Goal: Information Seeking & Learning: Learn about a topic

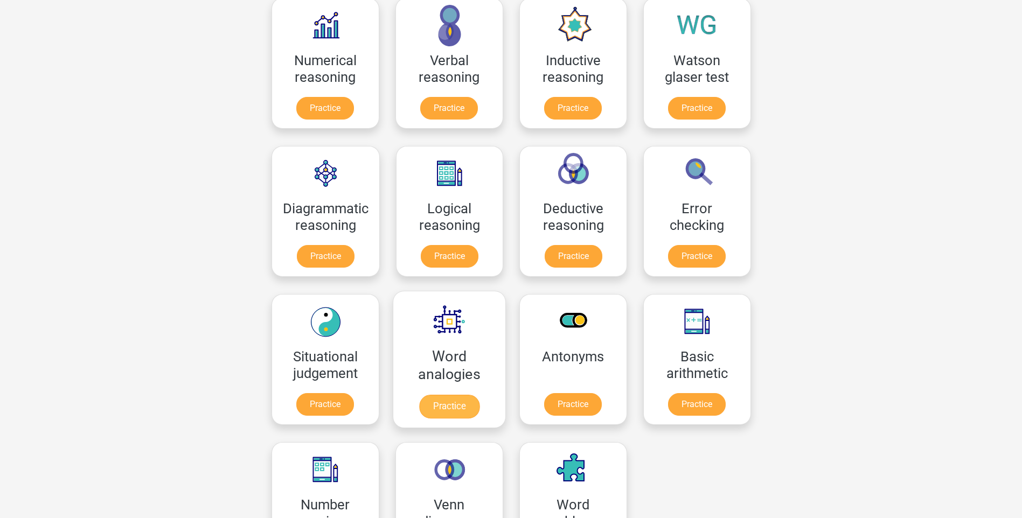
scroll to position [215, 0]
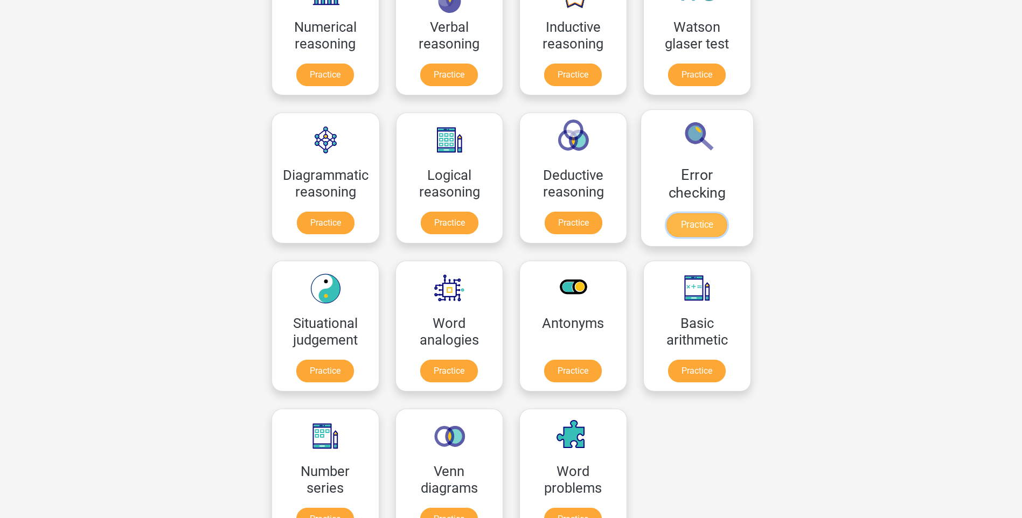
click at [701, 213] on link "Practice" at bounding box center [696, 225] width 60 height 24
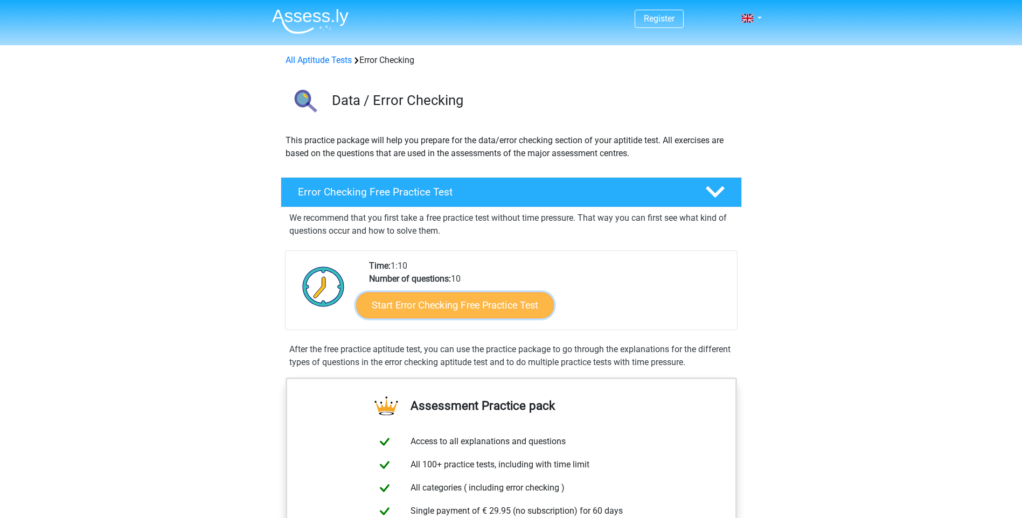
click at [422, 307] on link "Start Error Checking Free Practice Test" at bounding box center [455, 306] width 198 height 26
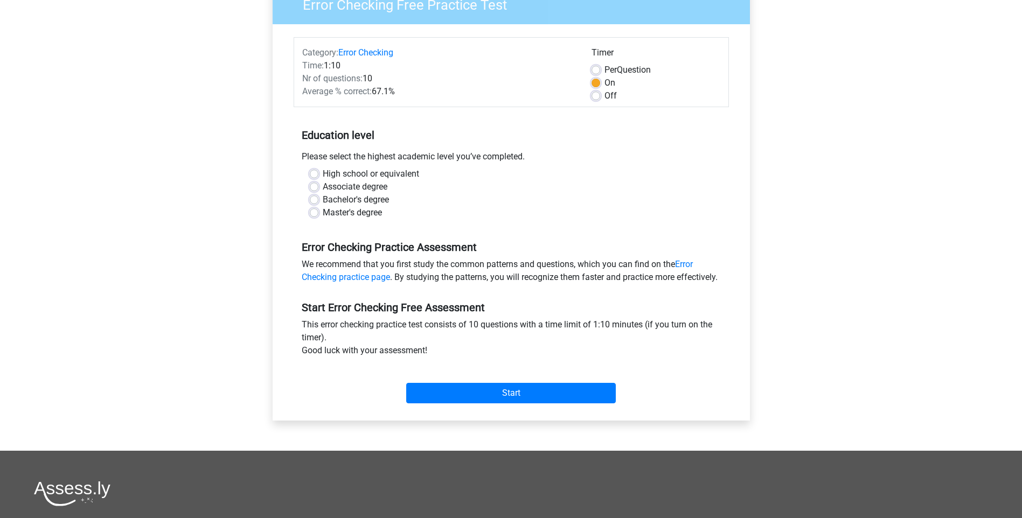
scroll to position [108, 0]
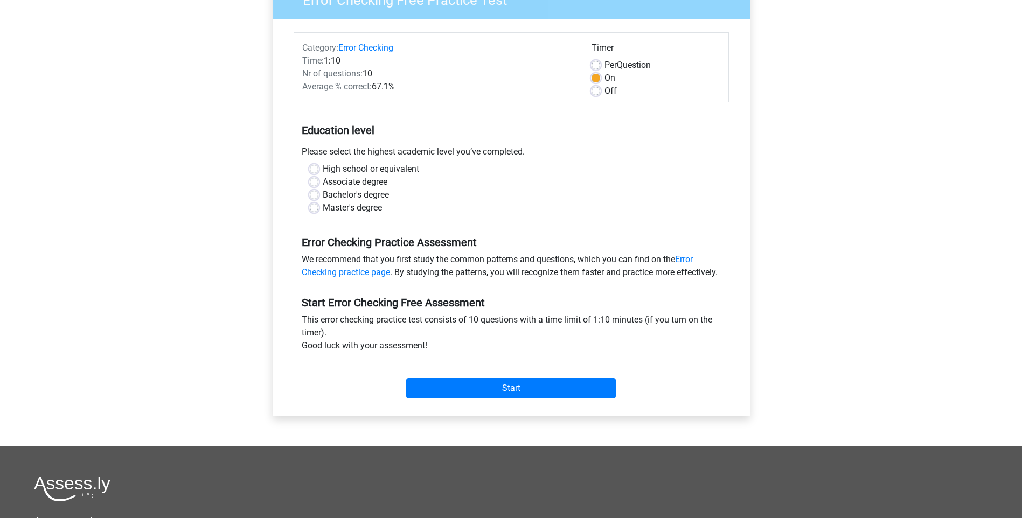
click at [604, 89] on label "Off" at bounding box center [610, 91] width 12 height 13
click at [599, 89] on input "Off" at bounding box center [595, 90] width 9 height 11
radio input "true"
click at [499, 399] on input "Start" at bounding box center [511, 388] width 210 height 20
click at [258, 179] on div "Error Checking Free Practice Test Category: Error Checking Time: 1:10 Nr of que…" at bounding box center [511, 204] width 512 height 483
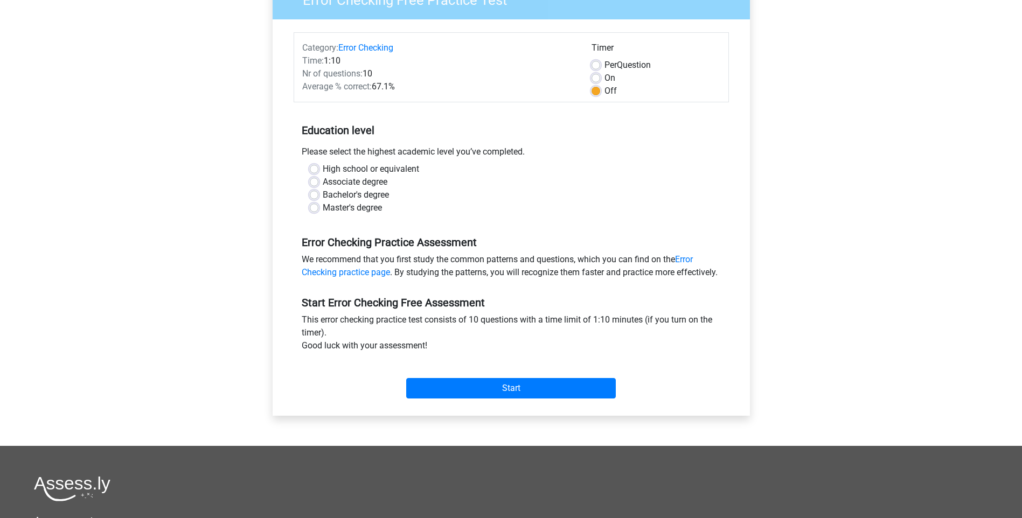
click at [323, 183] on label "Associate degree" at bounding box center [355, 182] width 65 height 13
click at [312, 183] on input "Associate degree" at bounding box center [314, 181] width 9 height 11
radio input "true"
click at [480, 398] on input "Start" at bounding box center [511, 388] width 210 height 20
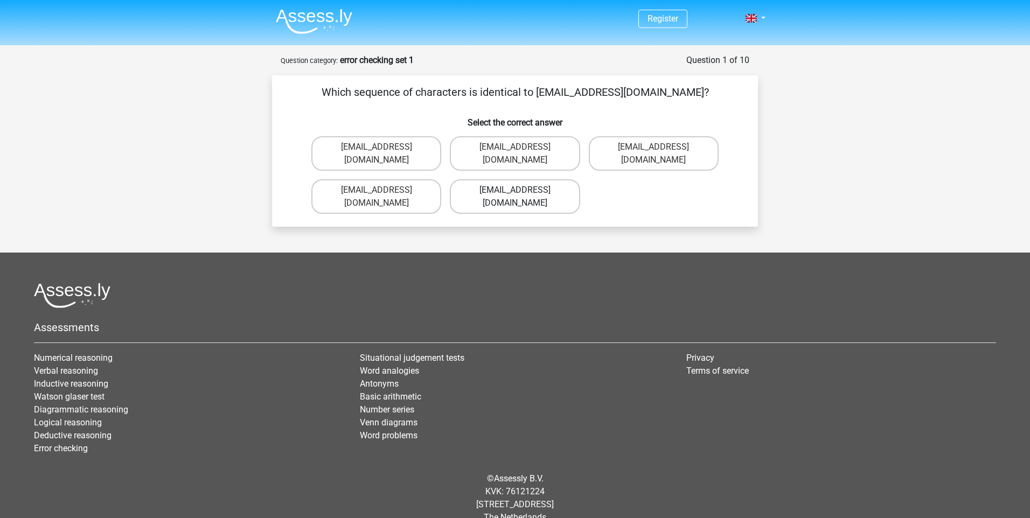
click at [514, 179] on div "Evie_Meade@jointmail.com.uk" at bounding box center [515, 196] width 130 height 34
click at [495, 179] on label "Evie_Meade@jointmail.com.uk" at bounding box center [515, 196] width 130 height 34
click at [515, 190] on input "Evie_Meade@jointmail.com.uk" at bounding box center [518, 193] width 7 height 7
radio input "true"
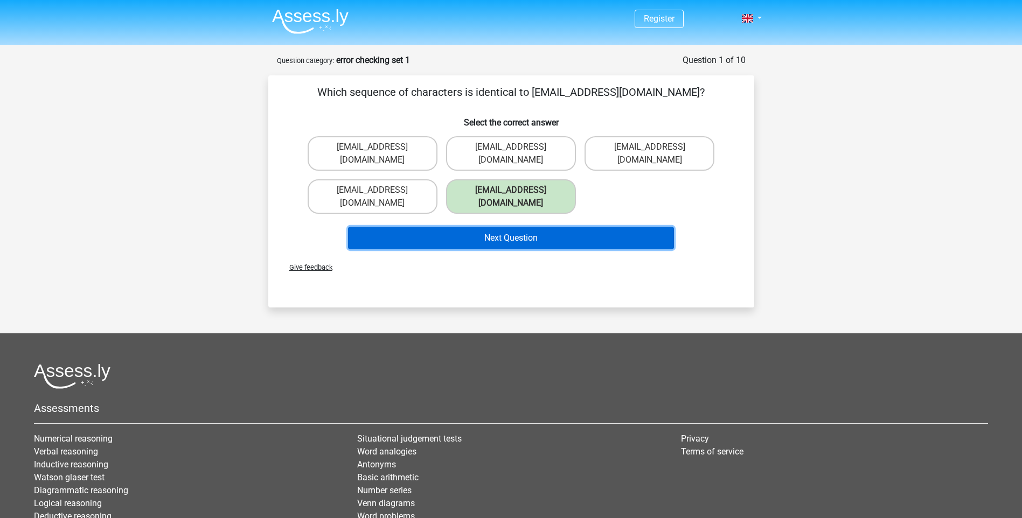
click at [528, 227] on button "Next Question" at bounding box center [511, 238] width 326 height 23
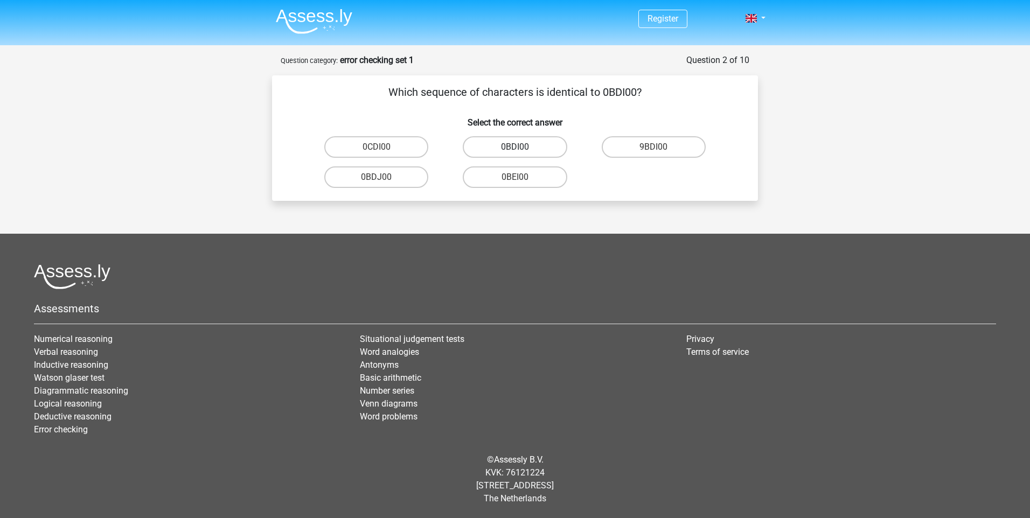
click at [509, 147] on label "0BDI00" at bounding box center [515, 147] width 104 height 22
click at [515, 147] on input "0BDI00" at bounding box center [518, 150] width 7 height 7
radio input "true"
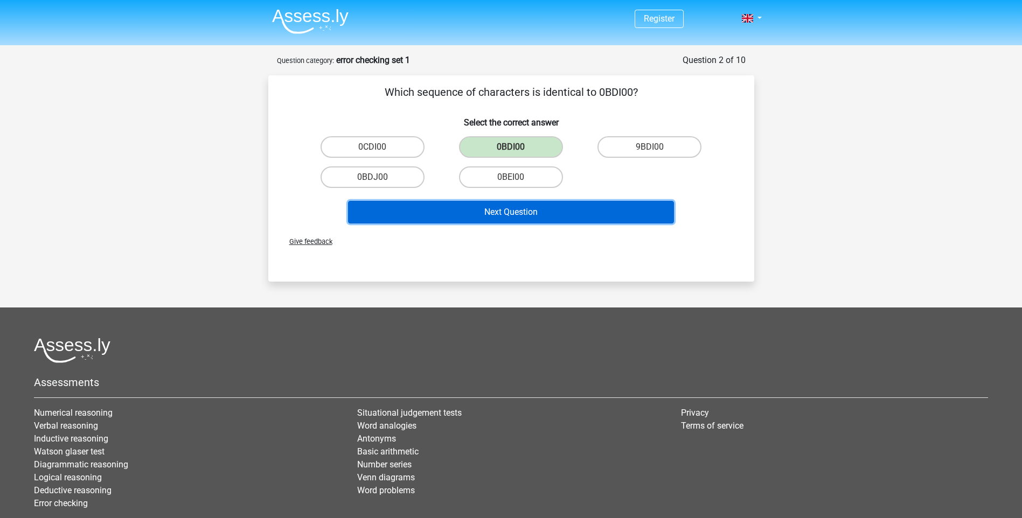
click at [526, 208] on button "Next Question" at bounding box center [511, 212] width 326 height 23
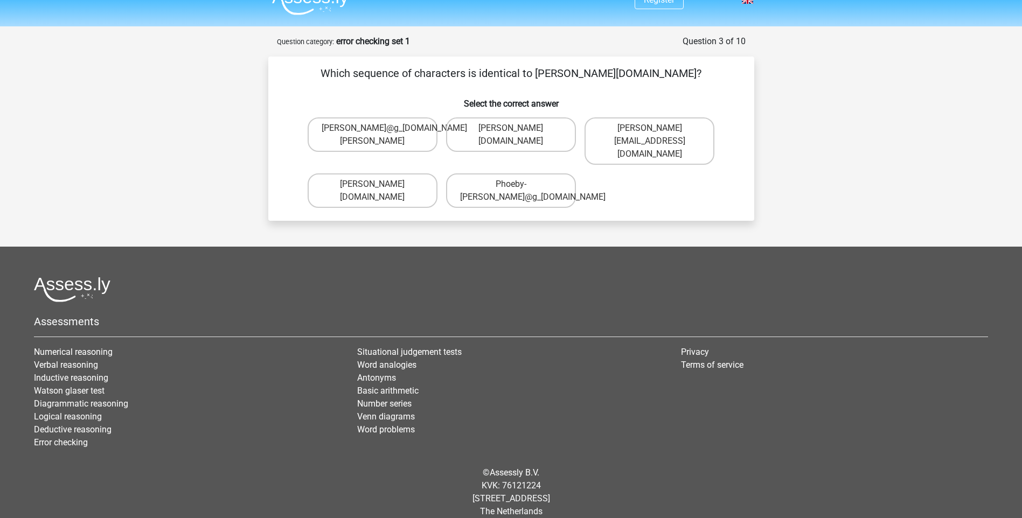
click at [515, 129] on input "Phoebe-Paterson@g_mail.gr" at bounding box center [514, 131] width 7 height 7
radio input "true"
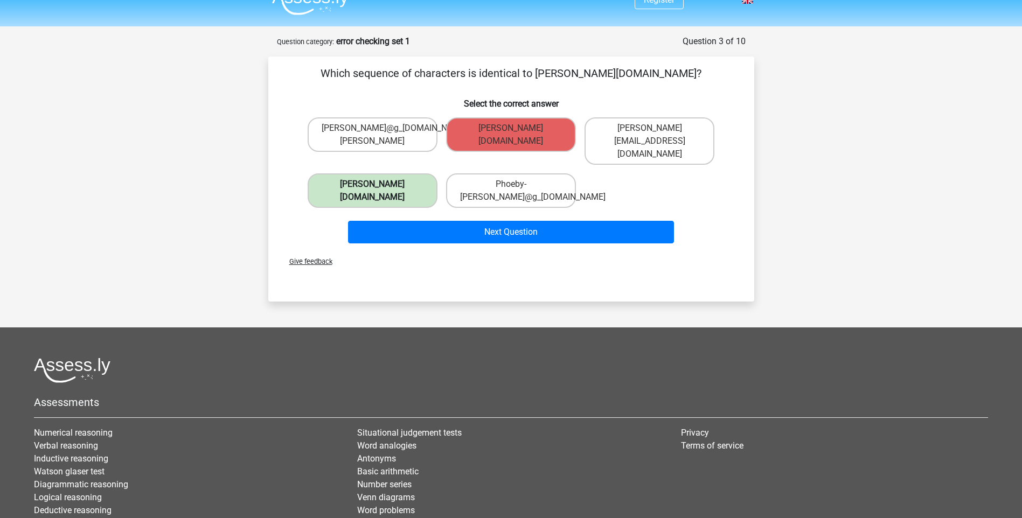
click at [362, 178] on label "Phoebe-Patterson@g_mail.gr" at bounding box center [373, 190] width 130 height 34
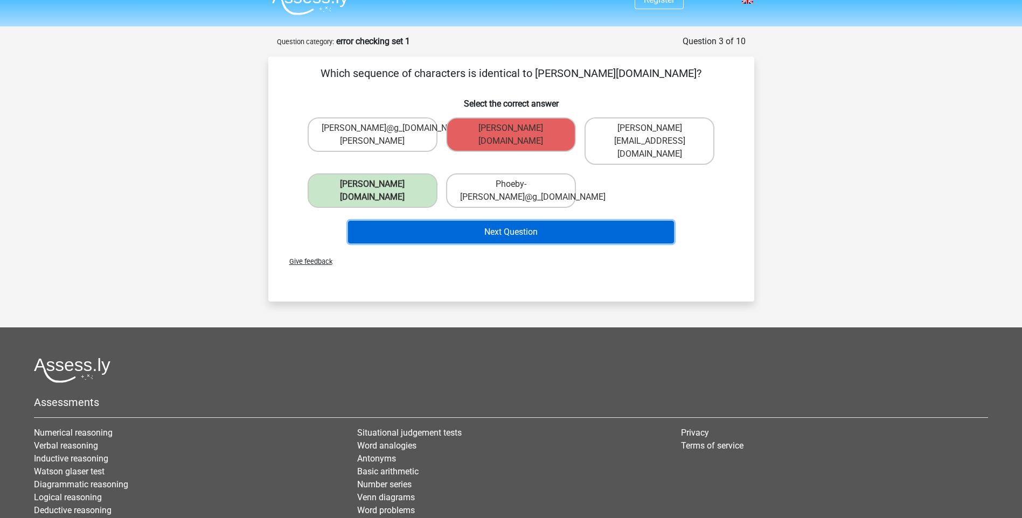
click at [471, 221] on button "Next Question" at bounding box center [511, 232] width 326 height 23
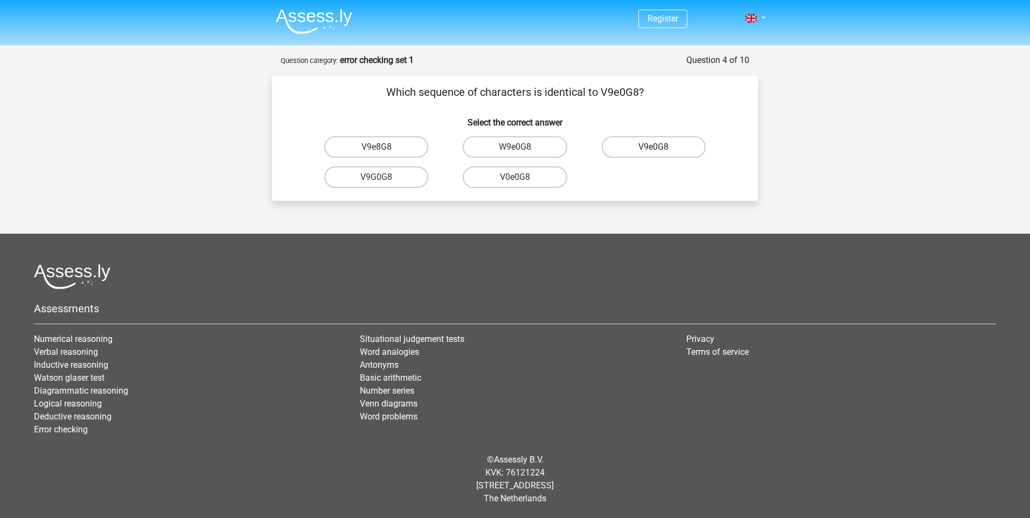
click at [653, 148] on label "V9e0G8" at bounding box center [654, 147] width 104 height 22
click at [653, 148] on input "V9e0G8" at bounding box center [656, 150] width 7 height 7
radio input "true"
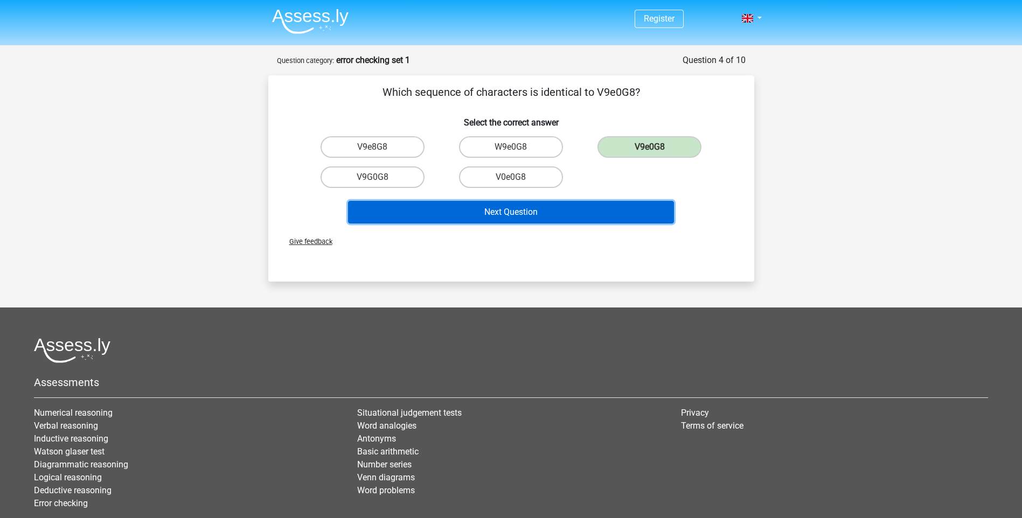
click at [539, 210] on button "Next Question" at bounding box center [511, 212] width 326 height 23
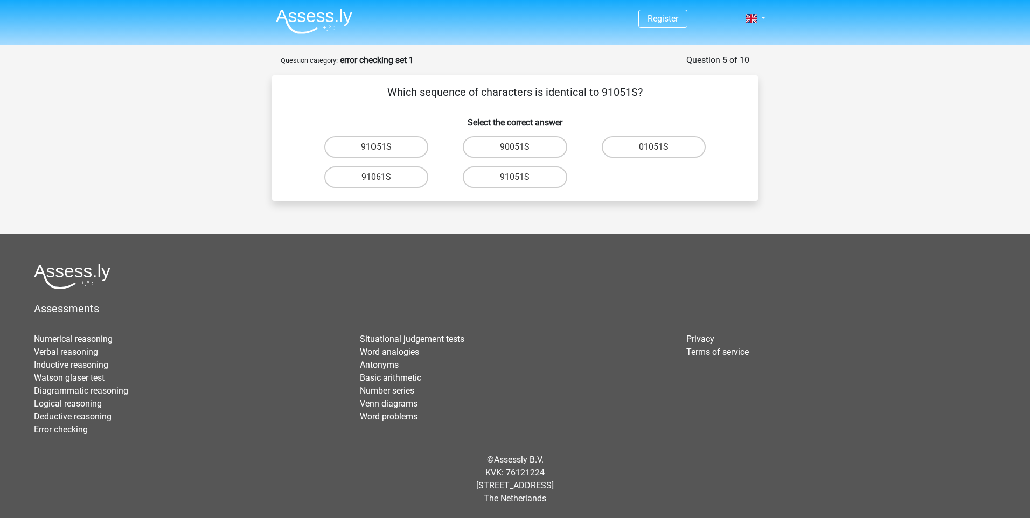
click at [515, 179] on input "91051S" at bounding box center [518, 180] width 7 height 7
radio input "true"
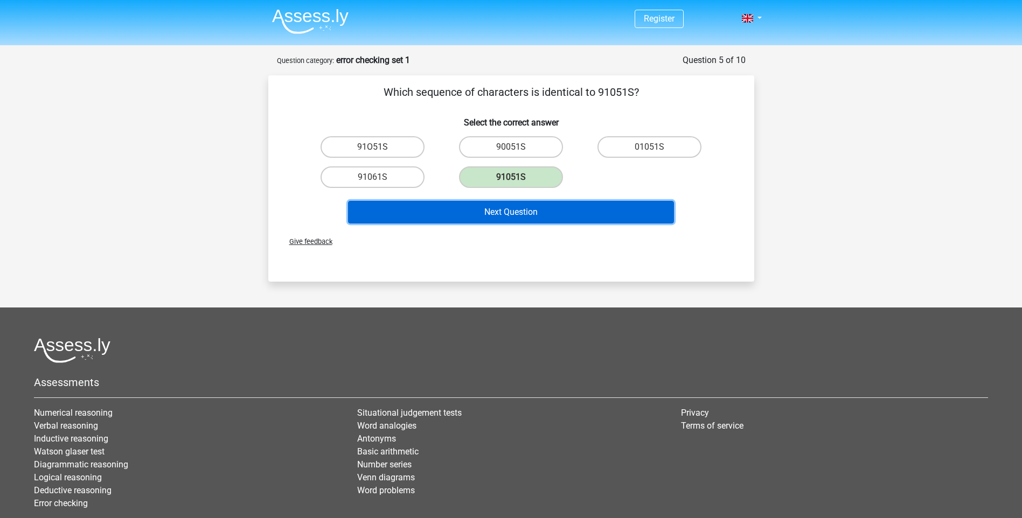
click at [516, 212] on button "Next Question" at bounding box center [511, 212] width 326 height 23
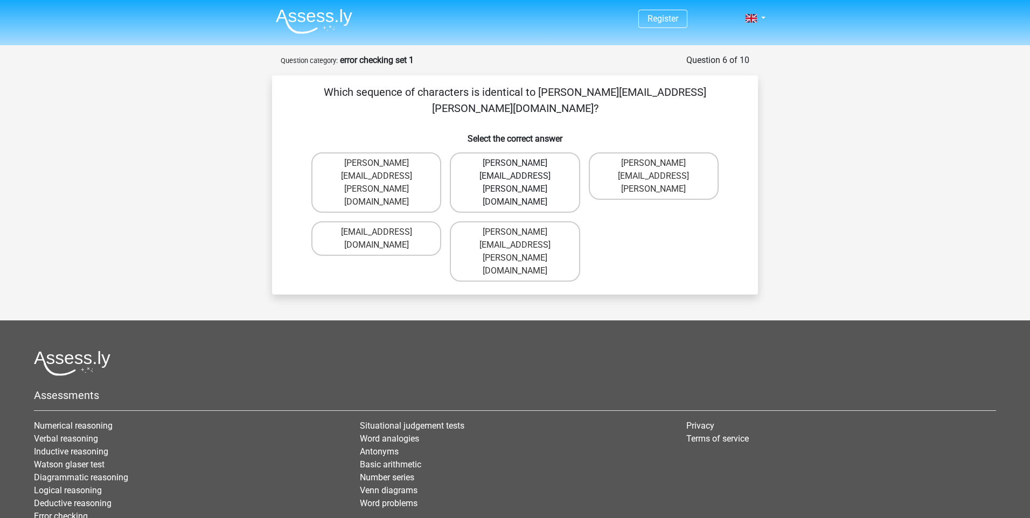
click at [542, 152] on label "Connor.Paterson@mailme.com" at bounding box center [515, 182] width 130 height 60
click at [522, 163] on input "Connor.Paterson@mailme.com" at bounding box center [518, 166] width 7 height 7
radio input "true"
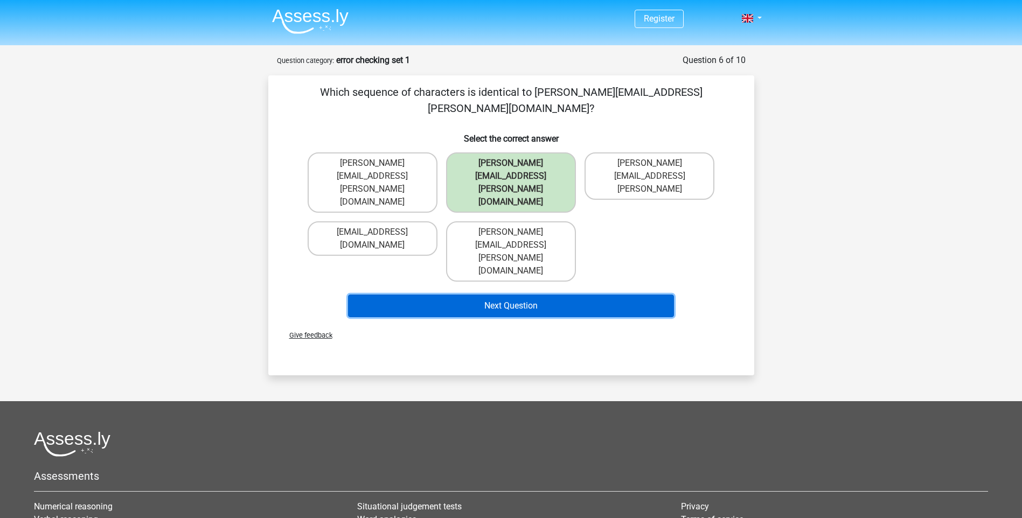
click at [542, 295] on button "Next Question" at bounding box center [511, 306] width 326 height 23
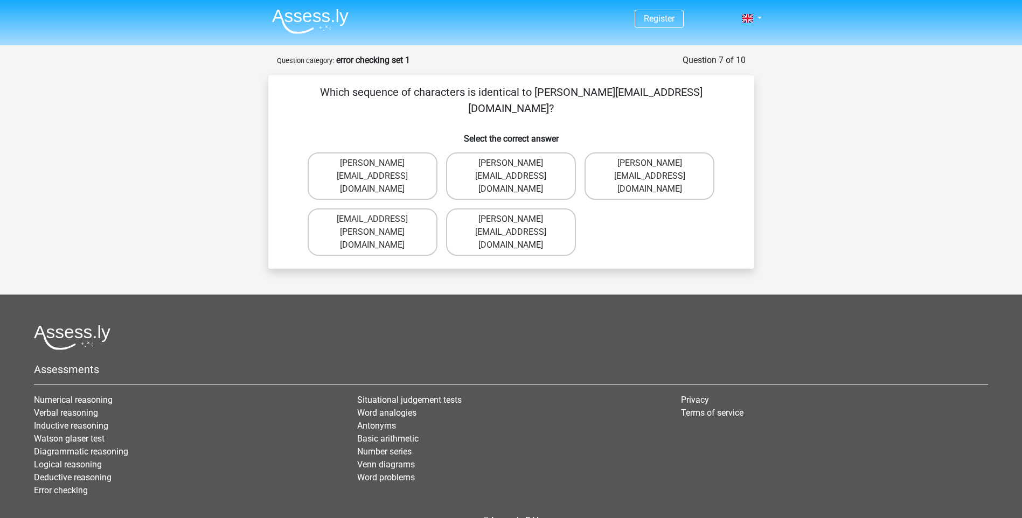
scroll to position [19, 0]
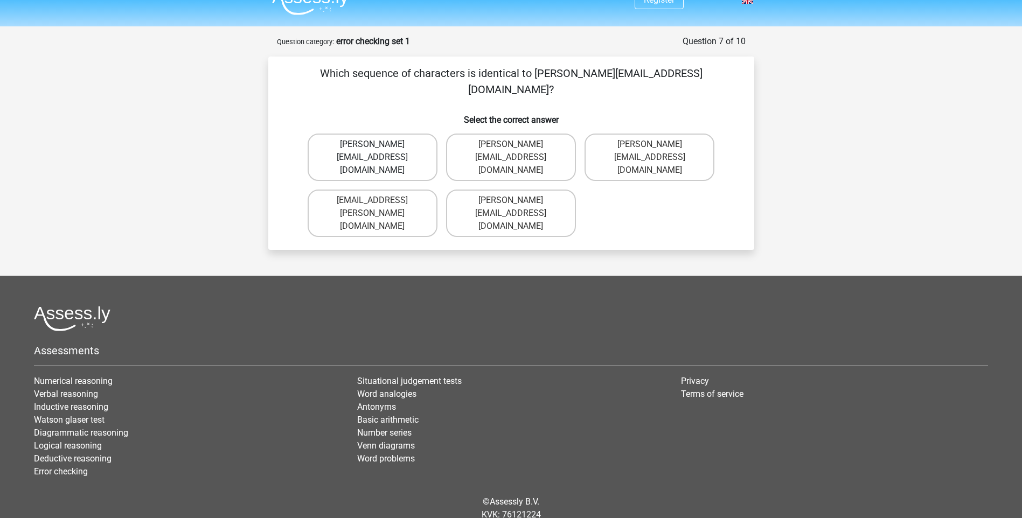
click at [375, 137] on label "Ava-Carroll@mailme.uk.com" at bounding box center [373, 157] width 130 height 47
click at [375, 144] on input "Ava-Carroll@mailme.uk.com" at bounding box center [375, 147] width 7 height 7
radio input "true"
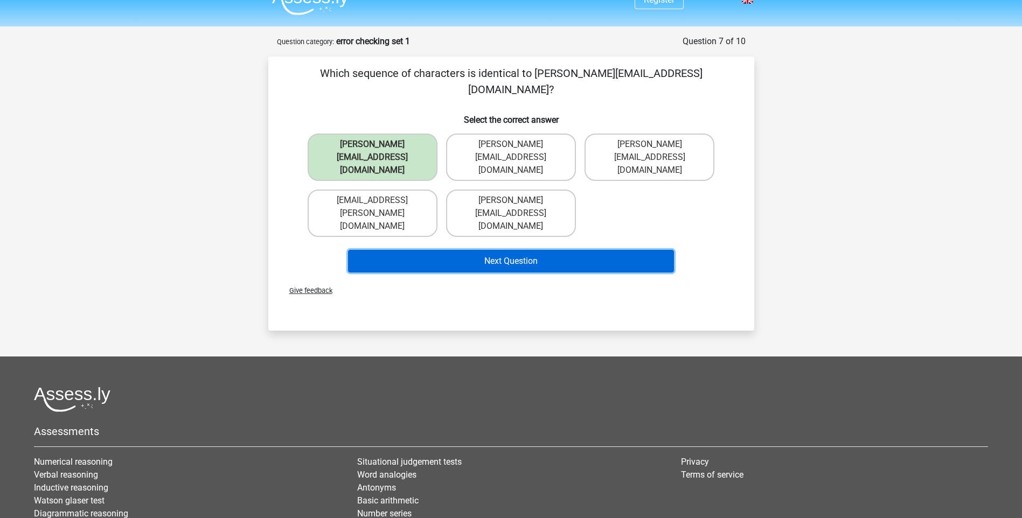
click at [471, 250] on button "Next Question" at bounding box center [511, 261] width 326 height 23
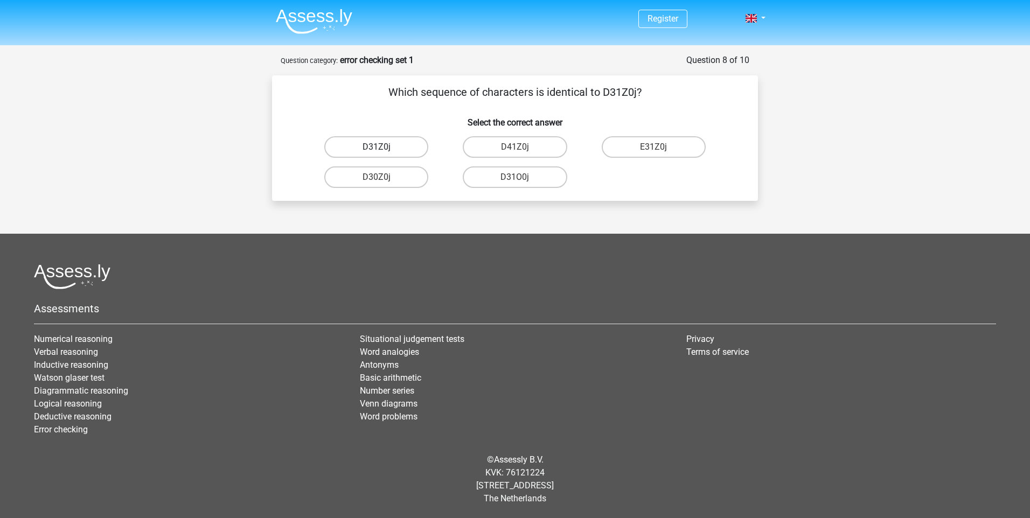
click at [375, 149] on label "D31Z0j" at bounding box center [376, 147] width 104 height 22
click at [377, 149] on input "D31Z0j" at bounding box center [380, 150] width 7 height 7
radio input "true"
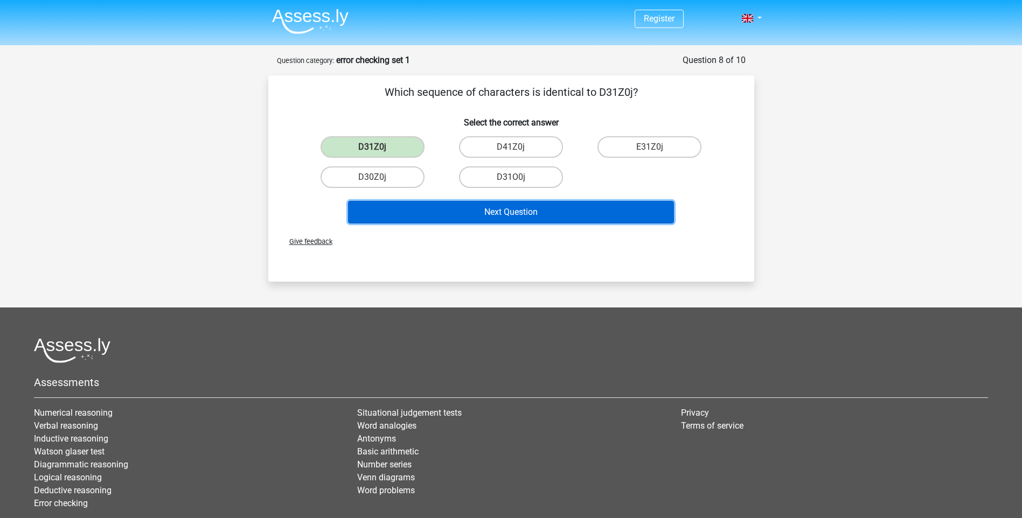
click at [433, 207] on button "Next Question" at bounding box center [511, 212] width 326 height 23
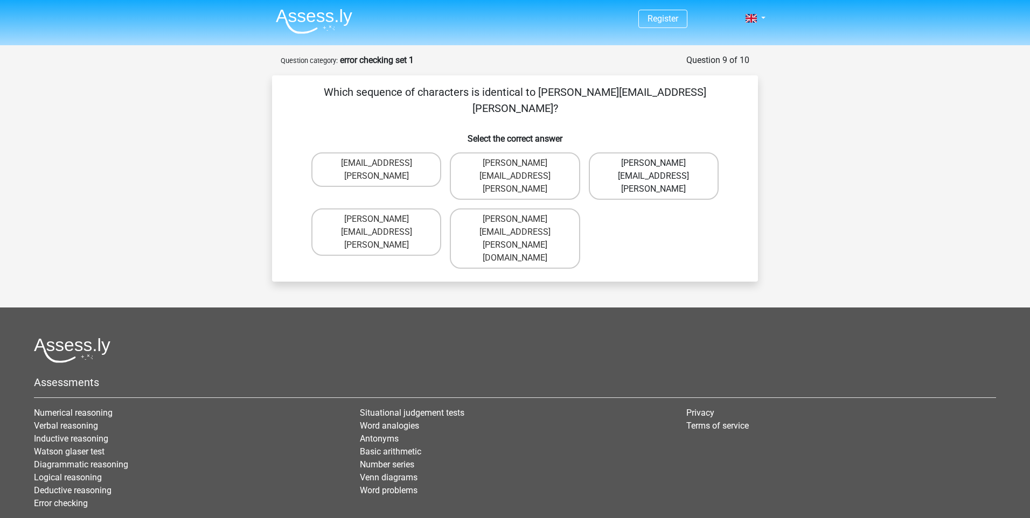
click at [683, 152] on label "Arthur.Bradley@mailme.coo" at bounding box center [654, 175] width 130 height 47
click at [660, 163] on input "Arthur.Bradley@mailme.coo" at bounding box center [656, 166] width 7 height 7
radio input "true"
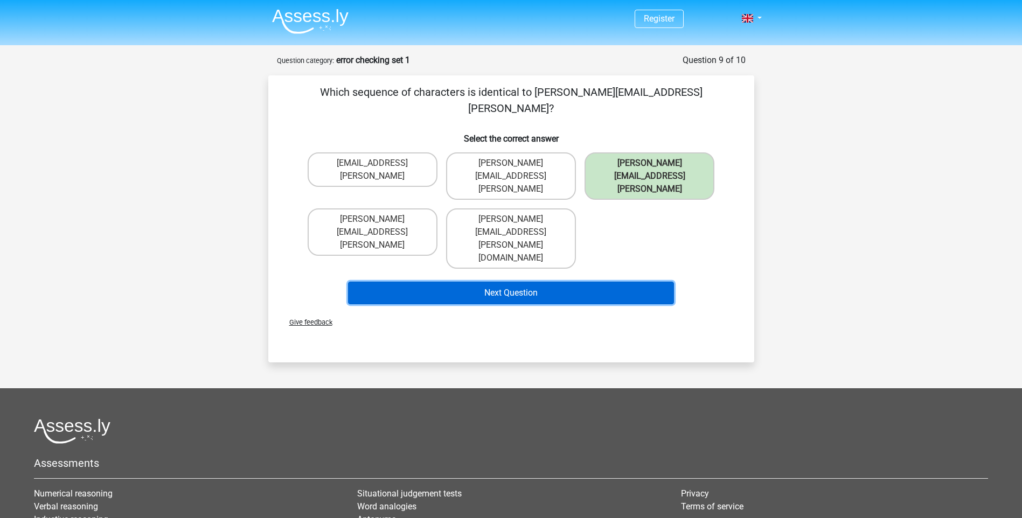
click at [503, 282] on button "Next Question" at bounding box center [511, 293] width 326 height 23
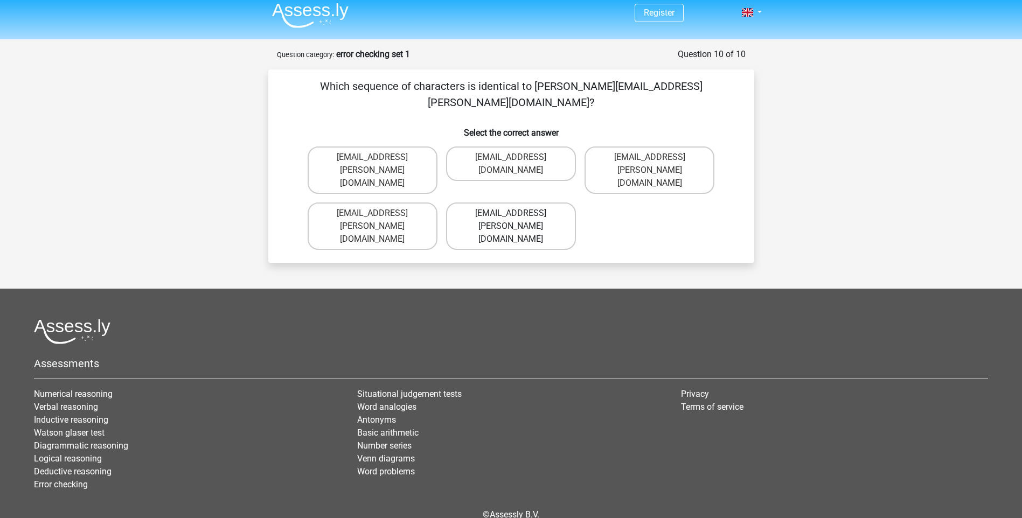
click at [514, 203] on label "Theo+Sadler@g-mail.uk.com" at bounding box center [511, 226] width 130 height 47
click at [514, 213] on input "Theo+Sadler@g-mail.uk.com" at bounding box center [514, 216] width 7 height 7
radio input "true"
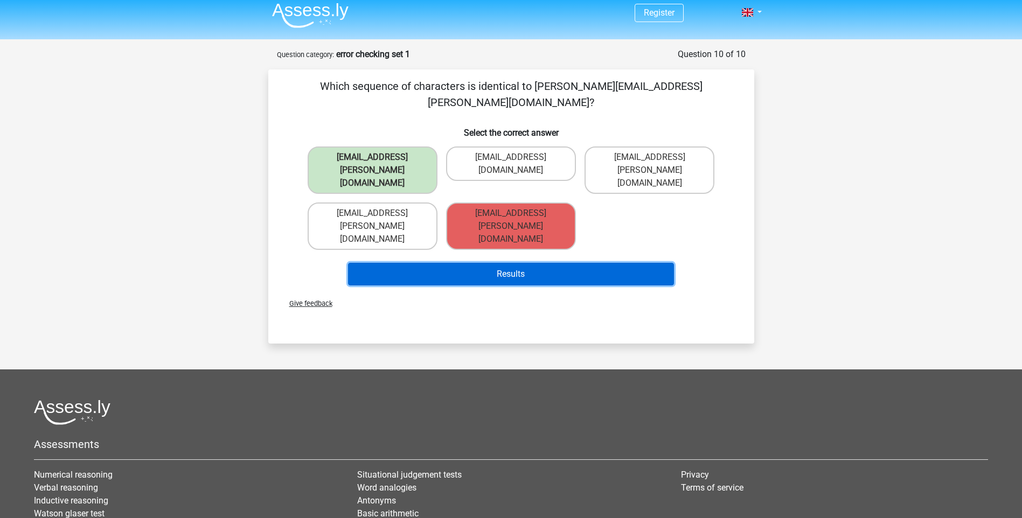
click at [519, 263] on button "Results" at bounding box center [511, 274] width 326 height 23
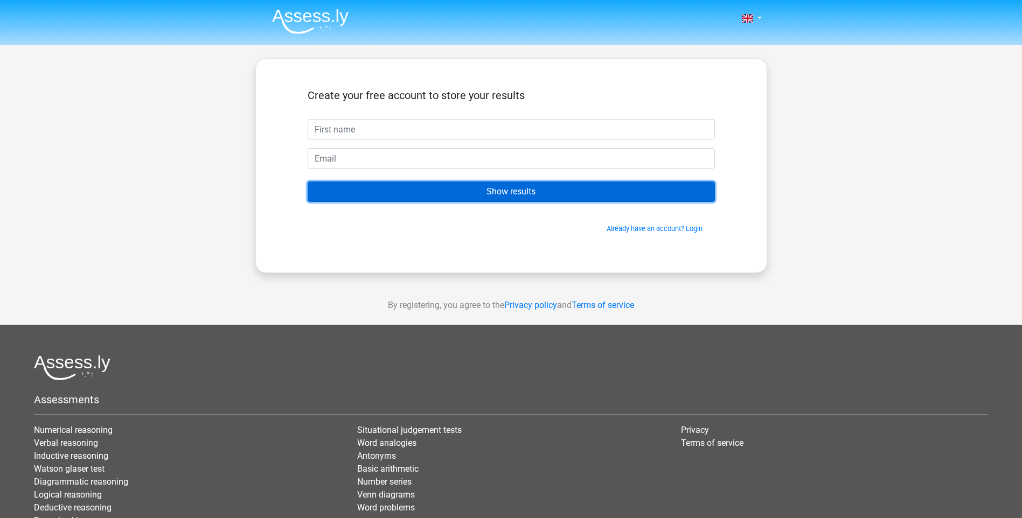
click at [471, 197] on input "Show results" at bounding box center [511, 192] width 407 height 20
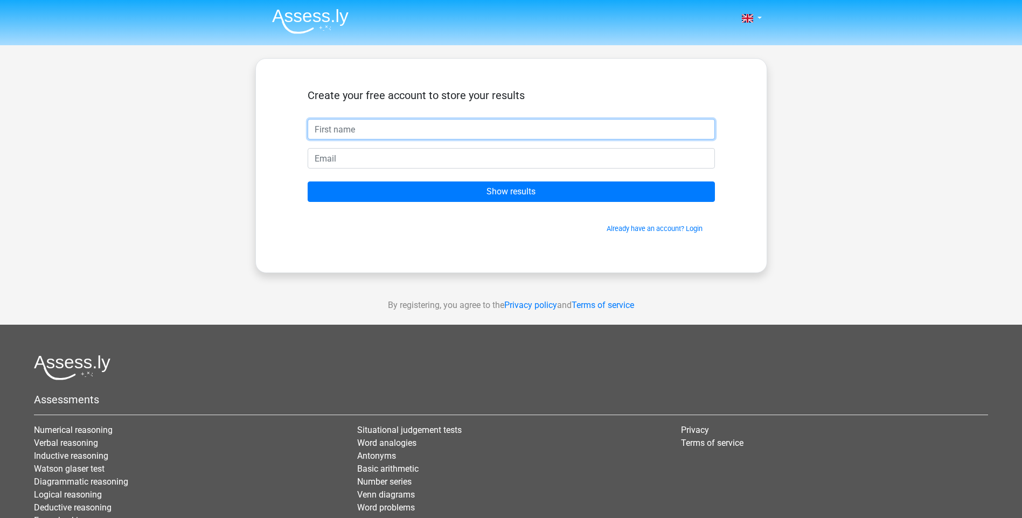
click at [414, 134] on input "text" at bounding box center [511, 129] width 407 height 20
type input "bob"
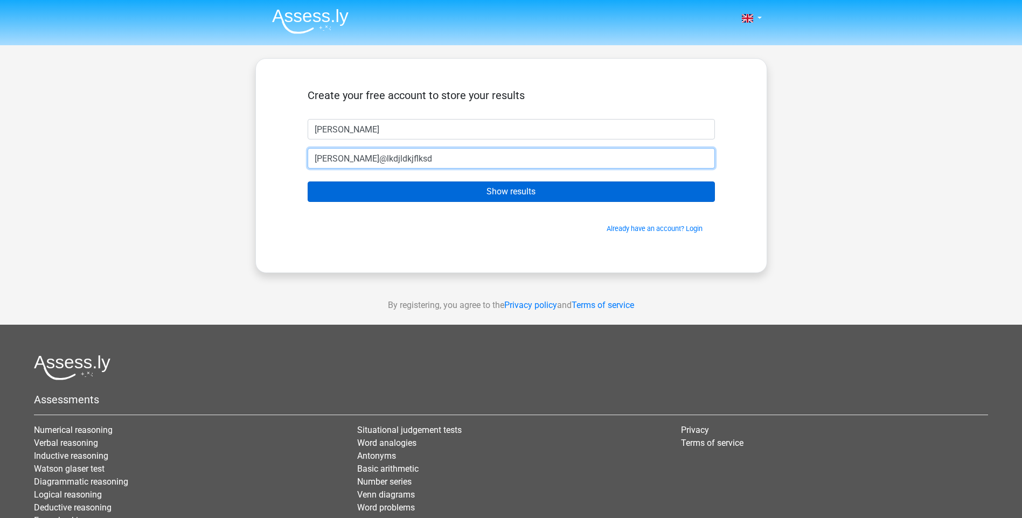
type input "[PERSON_NAME]@lkdjldkjflksd"
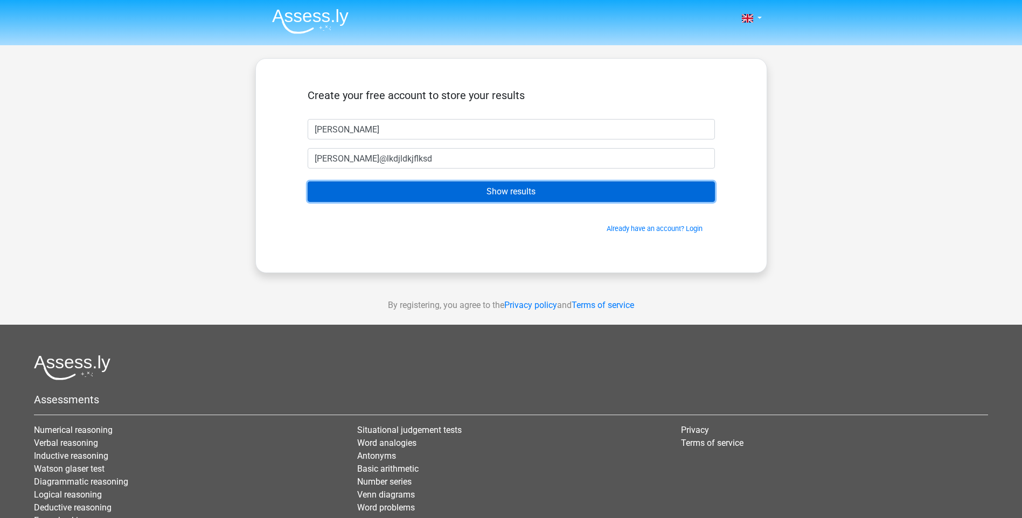
click at [423, 185] on input "Show results" at bounding box center [511, 192] width 407 height 20
